Goal: Transaction & Acquisition: Purchase product/service

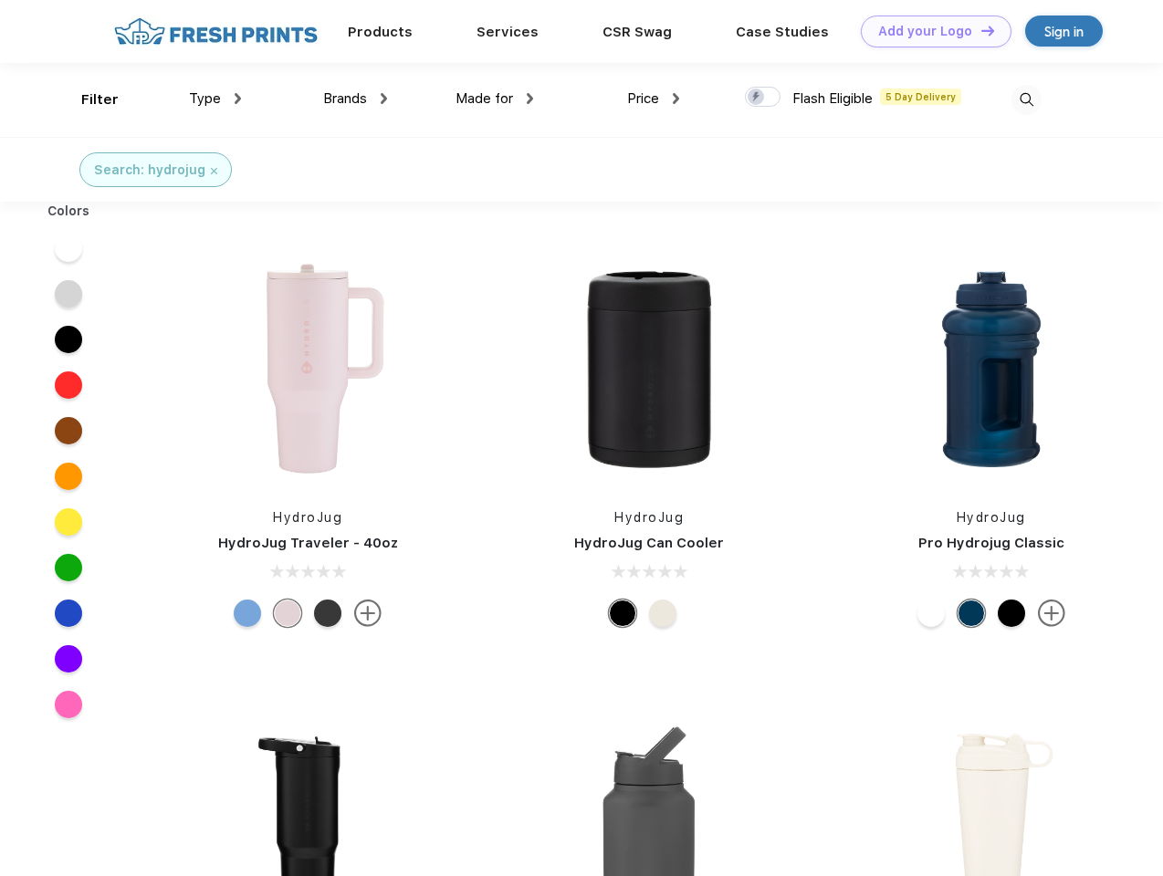
scroll to position [1, 0]
click at [929, 31] on link "Add your Logo Design Tool" at bounding box center [936, 32] width 151 height 32
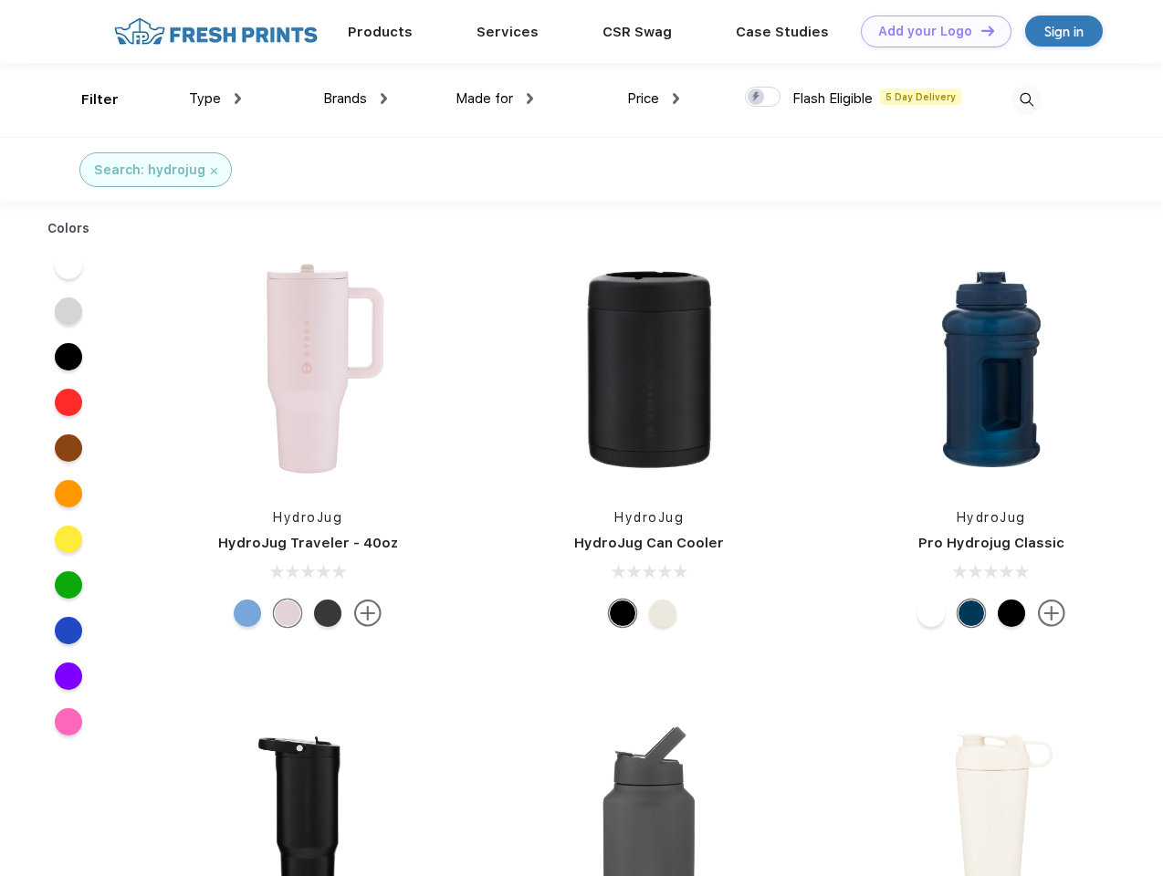
click at [0, 0] on div "Design Tool" at bounding box center [0, 0] width 0 height 0
click at [980, 30] on link "Add your Logo Design Tool" at bounding box center [936, 32] width 151 height 32
click at [88, 100] on div "Filter" at bounding box center [99, 99] width 37 height 21
click at [215, 99] on span "Type" at bounding box center [205, 98] width 32 height 16
click at [355, 99] on span "Brands" at bounding box center [345, 98] width 44 height 16
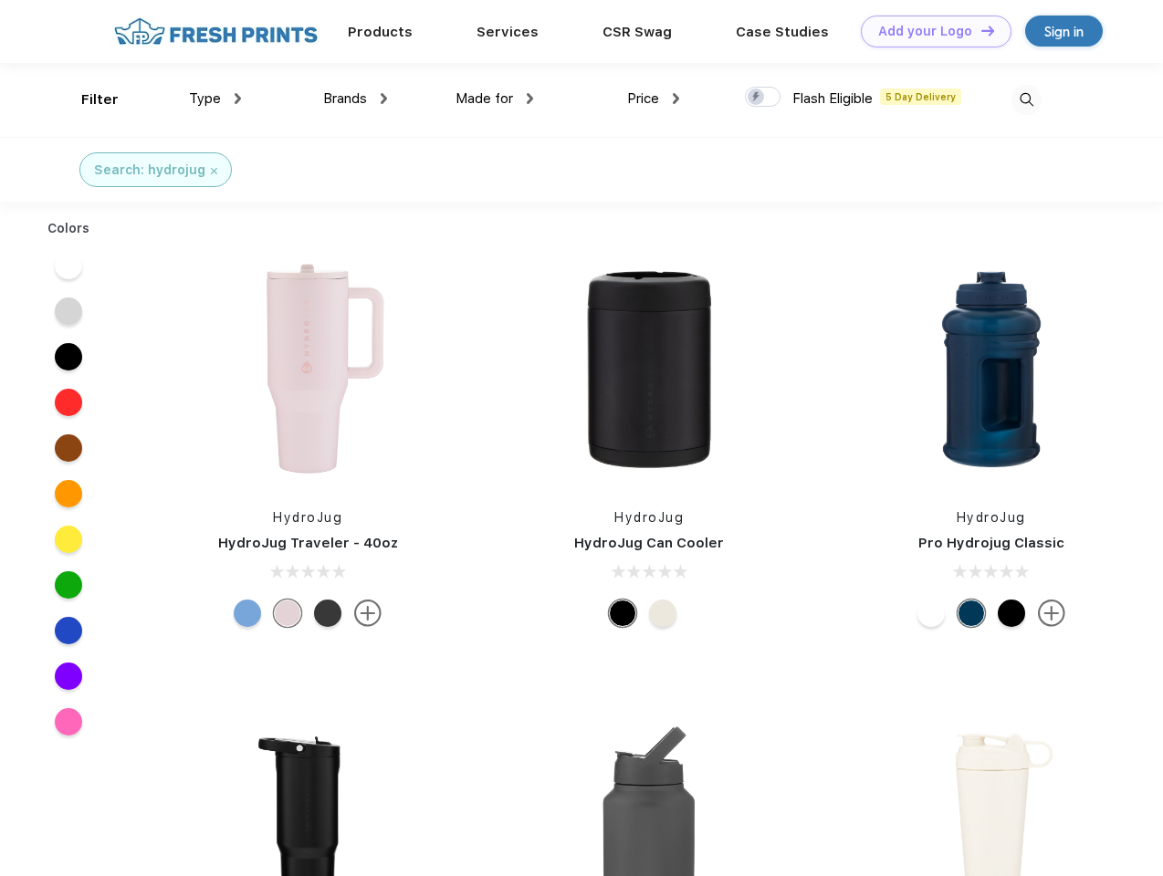
click at [495, 99] on span "Made for" at bounding box center [485, 98] width 58 height 16
click at [654, 99] on span "Price" at bounding box center [643, 98] width 32 height 16
click at [763, 98] on div at bounding box center [763, 97] width 36 height 20
click at [757, 98] on input "checkbox" at bounding box center [751, 92] width 12 height 12
click at [1026, 100] on img at bounding box center [1026, 100] width 30 height 30
